Goal: Task Accomplishment & Management: Use online tool/utility

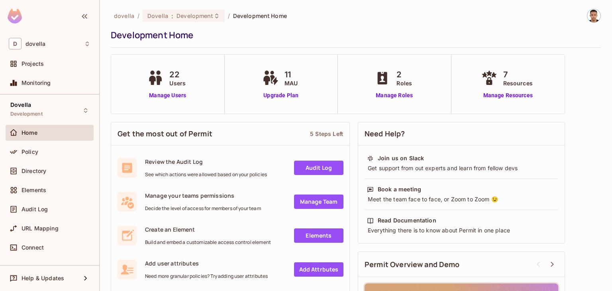
click at [40, 128] on div "Home" at bounding box center [50, 133] width 82 height 10
click at [43, 114] on span "Development" at bounding box center [26, 114] width 32 height 6
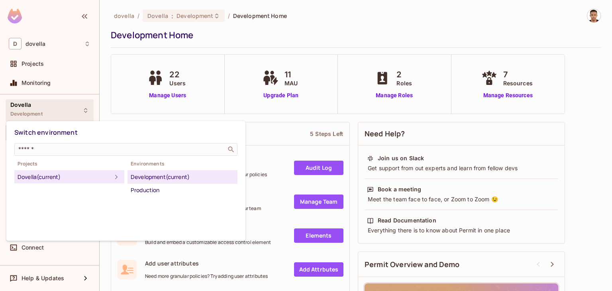
click at [379, 117] on div at bounding box center [306, 145] width 612 height 291
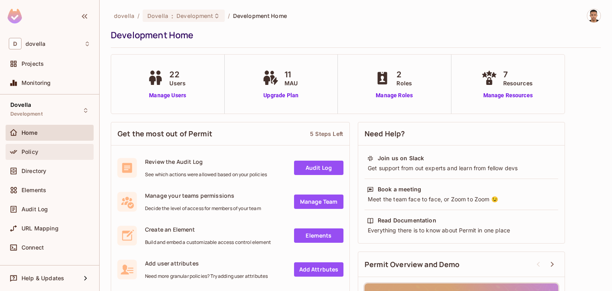
click at [31, 155] on div "Policy" at bounding box center [50, 152] width 82 height 10
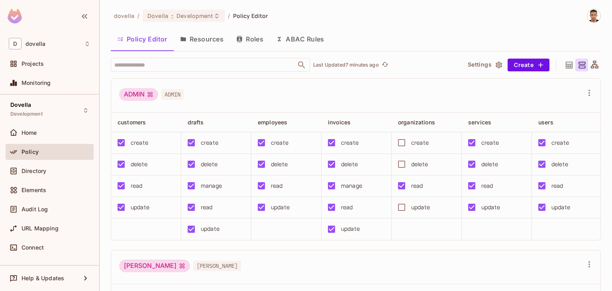
click at [591, 64] on icon at bounding box center [595, 65] width 8 height 8
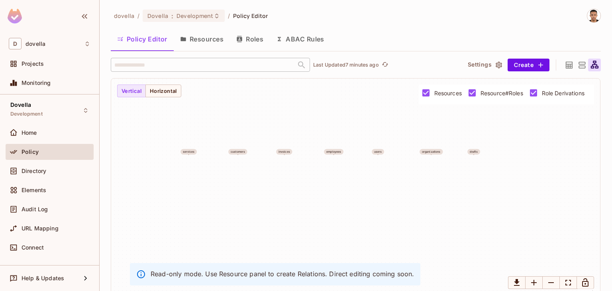
drag, startPoint x: 301, startPoint y: 209, endPoint x: 300, endPoint y: 169, distance: 40.3
click at [300, 167] on div "services customers invoices employees users organizations drafts" at bounding box center [355, 188] width 489 height 218
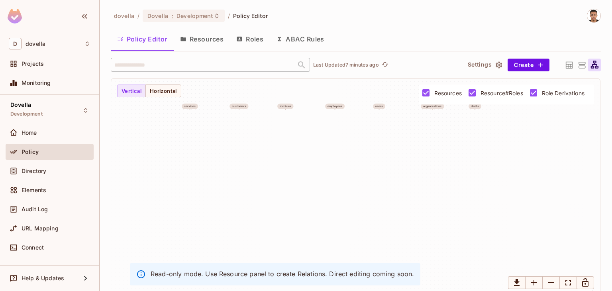
drag, startPoint x: 325, startPoint y: 188, endPoint x: 318, endPoint y: 157, distance: 32.2
click at [318, 157] on div "services customers invoices employees users organizations drafts" at bounding box center [355, 188] width 489 height 218
drag, startPoint x: 321, startPoint y: 142, endPoint x: 319, endPoint y: 85, distance: 57.5
click at [319, 84] on div "services customers invoices employees users organizations drafts" at bounding box center [355, 188] width 489 height 218
drag, startPoint x: 338, startPoint y: 181, endPoint x: 343, endPoint y: 247, distance: 66.4
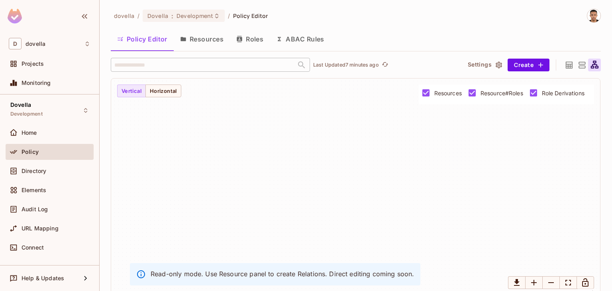
click at [343, 248] on div "services customers invoices employees users organizations drafts" at bounding box center [355, 188] width 489 height 218
drag, startPoint x: 314, startPoint y: 165, endPoint x: 308, endPoint y: 230, distance: 64.9
click at [308, 230] on div "services customers invoices employees users organizations drafts" at bounding box center [355, 188] width 489 height 218
drag, startPoint x: 316, startPoint y: 195, endPoint x: 322, endPoint y: 201, distance: 9.3
click at [319, 206] on div "services customers invoices employees users organizations drafts" at bounding box center [355, 188] width 489 height 218
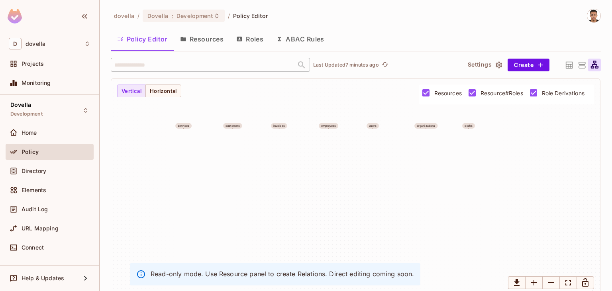
click at [335, 184] on div "services customers invoices employees users organizations drafts" at bounding box center [355, 188] width 489 height 218
click at [330, 128] on div "employees" at bounding box center [332, 129] width 15 height 3
click at [581, 64] on icon at bounding box center [582, 65] width 10 height 10
